Goal: Task Accomplishment & Management: Use online tool/utility

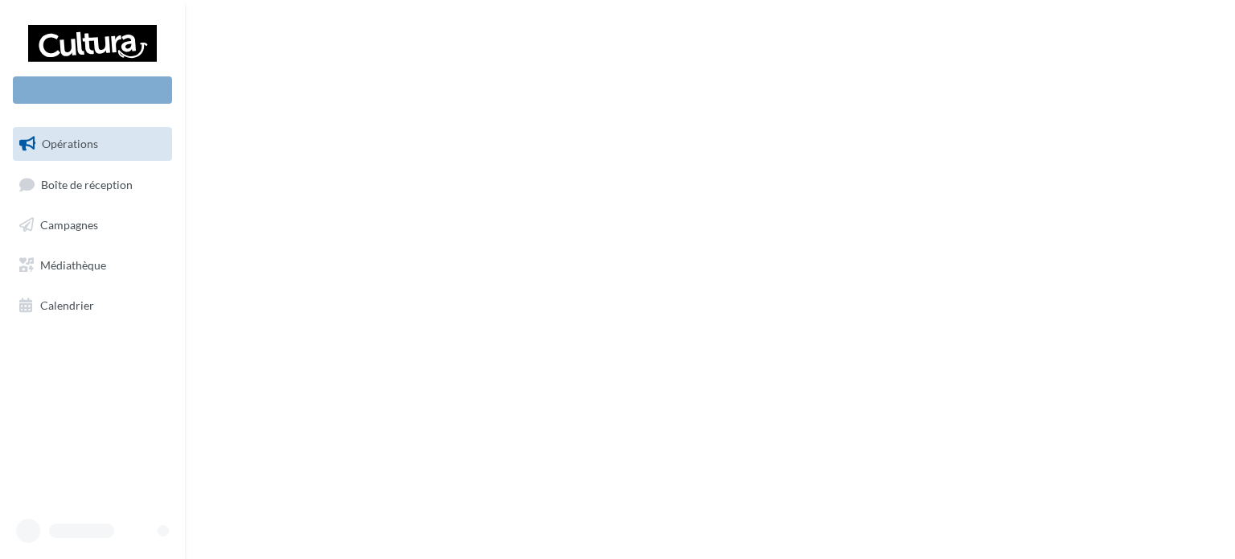
click at [93, 137] on span "Opérations" at bounding box center [70, 144] width 56 height 14
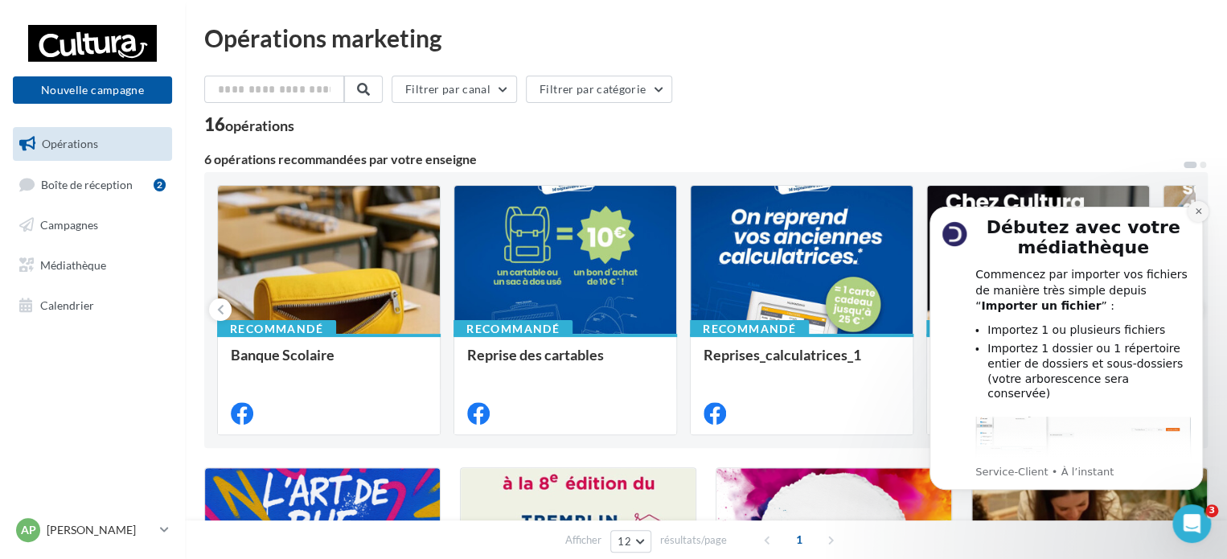
click at [1195, 211] on icon "Dismiss notification" at bounding box center [1198, 211] width 9 height 9
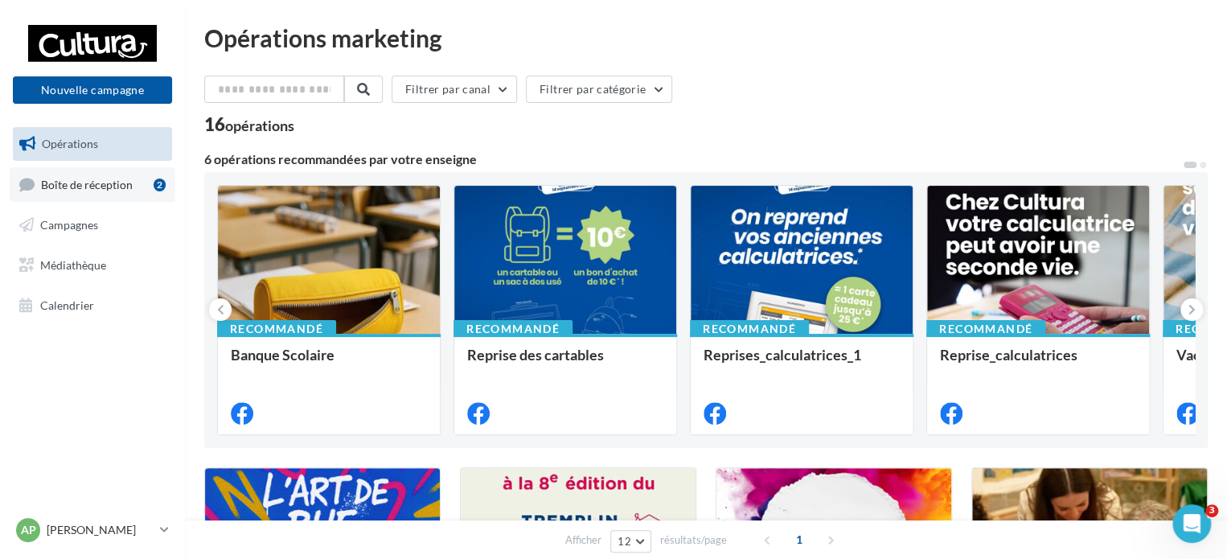
click at [105, 178] on span "Boîte de réception" at bounding box center [87, 184] width 92 height 14
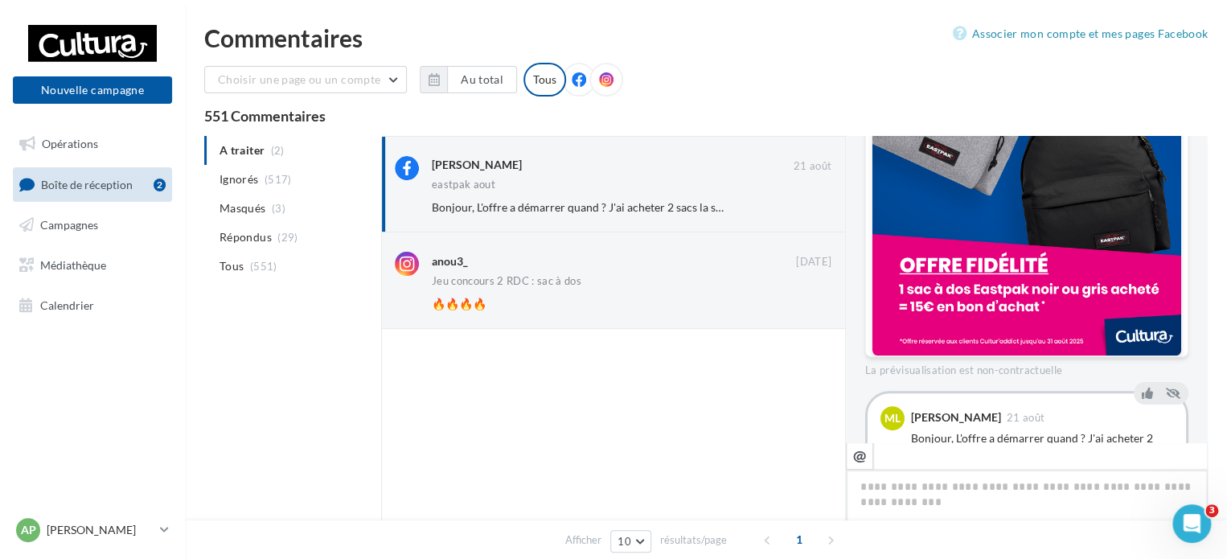
scroll to position [422, 0]
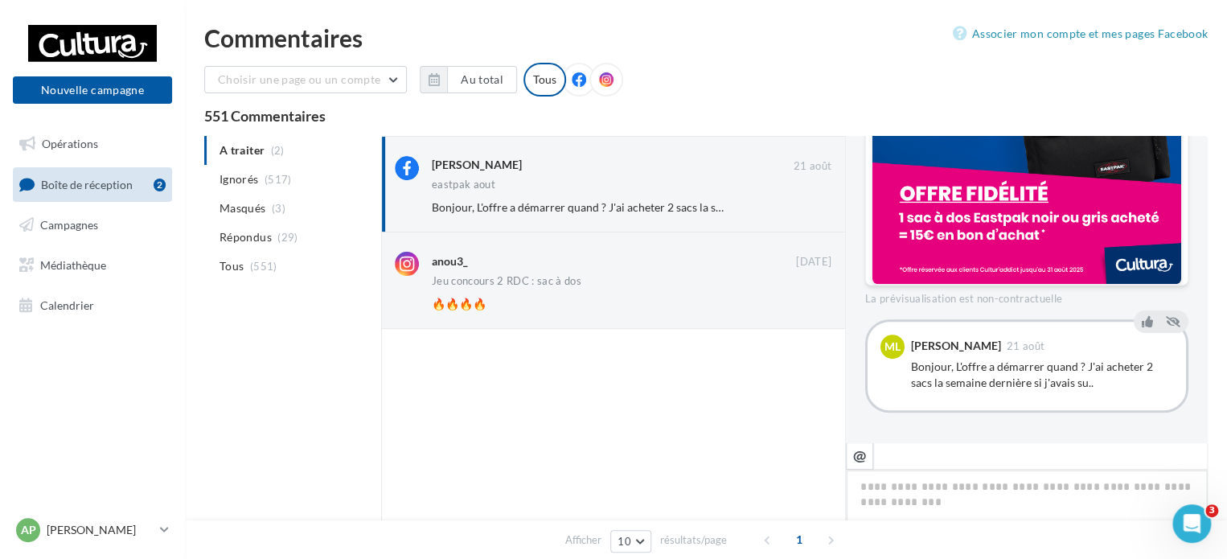
click at [955, 511] on textarea at bounding box center [1027, 520] width 362 height 100
click at [462, 259] on div "anou3_" at bounding box center [450, 261] width 36 height 16
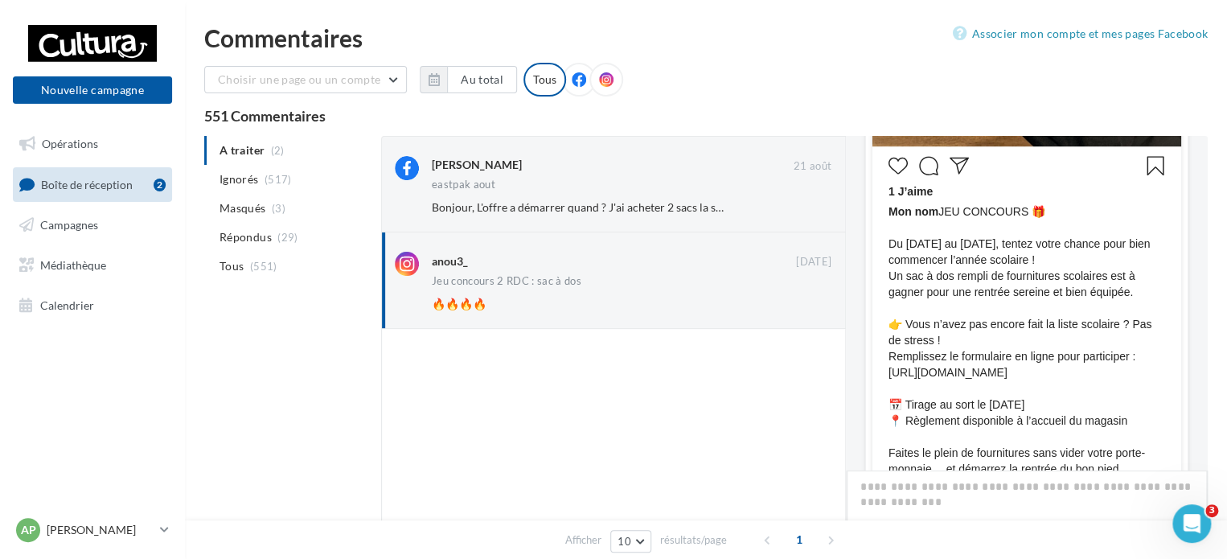
scroll to position [563, 0]
